Goal: Find specific page/section: Find specific page/section

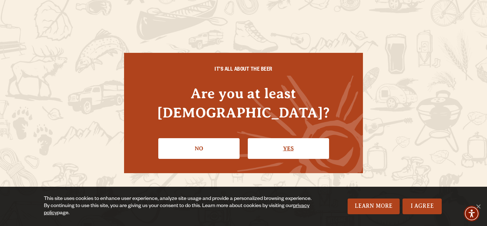
click at [271, 142] on link "Yes" at bounding box center [288, 148] width 81 height 21
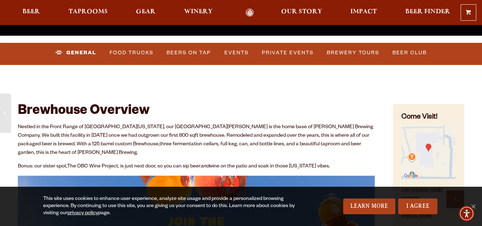
scroll to position [236, 0]
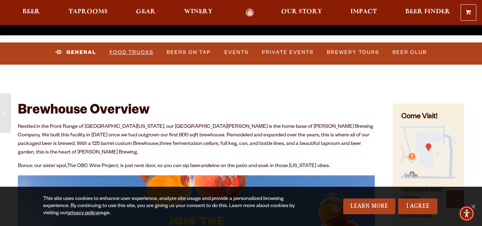
click at [126, 51] on link "Food Trucks" at bounding box center [132, 52] width 50 height 16
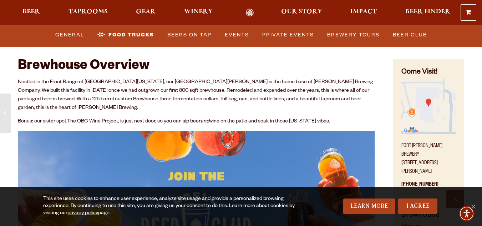
scroll to position [284, 0]
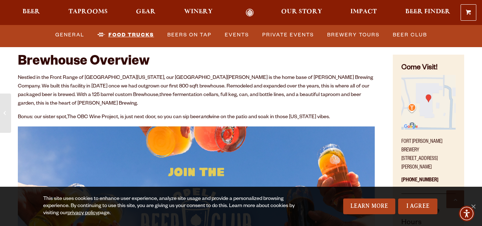
click at [124, 32] on link "Food Trucks" at bounding box center [125, 35] width 62 height 16
click at [125, 35] on link "Food Trucks" at bounding box center [125, 35] width 62 height 16
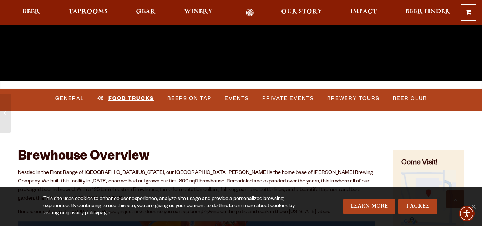
scroll to position [190, 0]
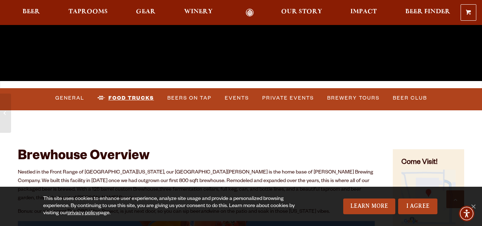
click at [131, 97] on link "Food Trucks" at bounding box center [125, 98] width 62 height 16
click at [101, 95] on link "Food Trucks" at bounding box center [125, 98] width 62 height 16
click at [178, 96] on link "Beers on Tap" at bounding box center [189, 98] width 50 height 16
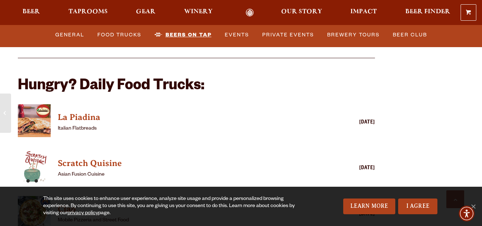
scroll to position [1671, 0]
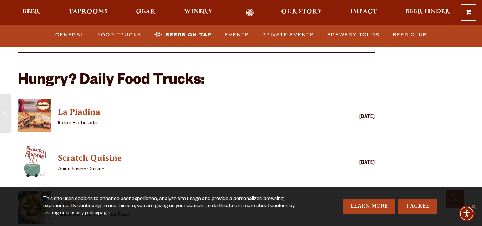
click at [78, 34] on link "General" at bounding box center [69, 35] width 35 height 16
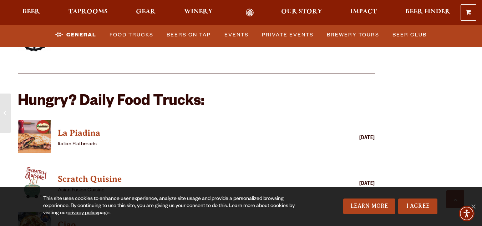
scroll to position [1656, 0]
